Goal: Navigation & Orientation: Find specific page/section

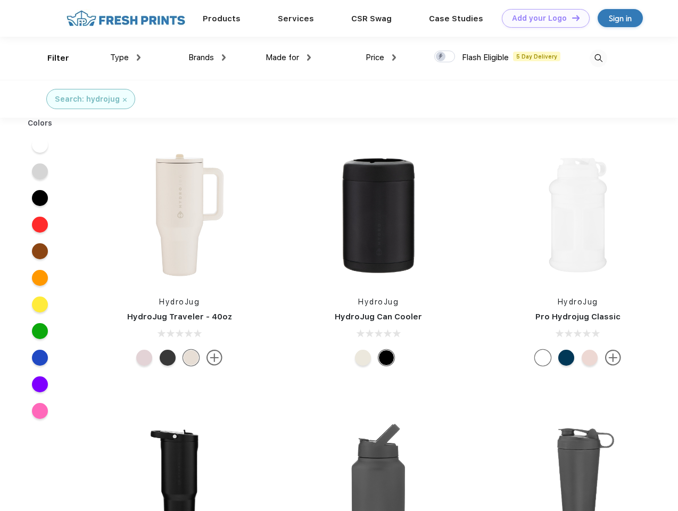
scroll to position [1, 0]
click at [542, 18] on link "Add your Logo Design Tool" at bounding box center [546, 18] width 88 height 19
click at [0, 0] on div "Design Tool" at bounding box center [0, 0] width 0 height 0
click at [571, 18] on link "Add your Logo Design Tool" at bounding box center [546, 18] width 88 height 19
click at [51, 58] on div "Filter" at bounding box center [58, 58] width 22 height 12
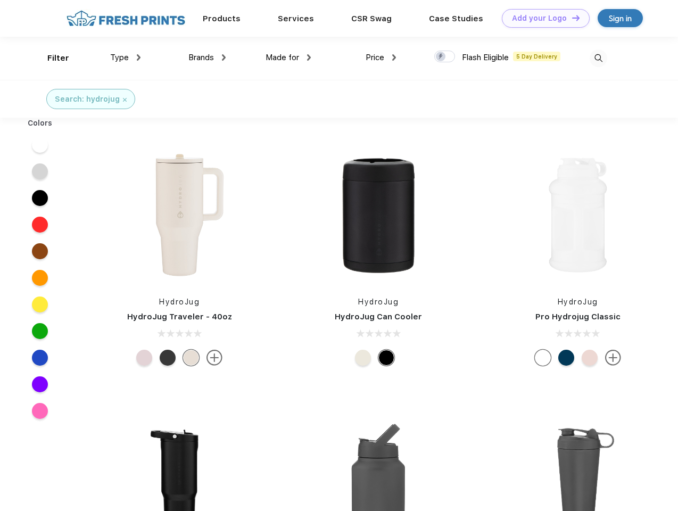
click at [126, 57] on span "Type" at bounding box center [119, 58] width 19 height 10
click at [207, 57] on span "Brands" at bounding box center [201, 58] width 26 height 10
click at [288, 57] on span "Made for" at bounding box center [282, 58] width 34 height 10
click at [381, 57] on span "Price" at bounding box center [374, 58] width 19 height 10
click at [445, 57] on div at bounding box center [444, 57] width 21 height 12
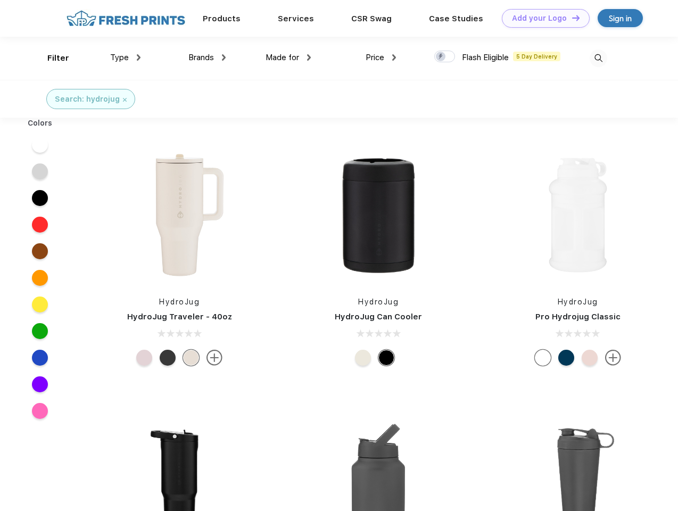
click at [441, 57] on input "checkbox" at bounding box center [437, 53] width 7 height 7
click at [598, 58] on img at bounding box center [598, 58] width 18 height 18
